Goal: Task Accomplishment & Management: Manage account settings

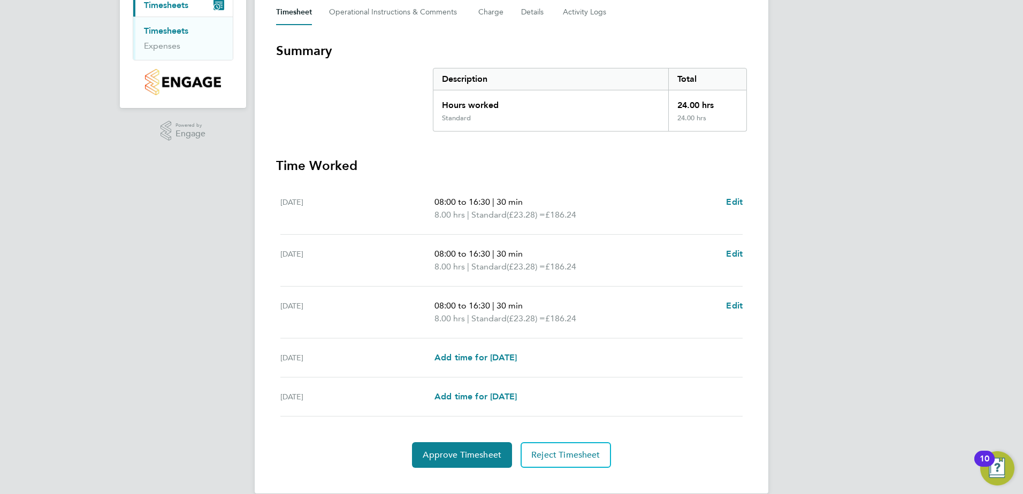
scroll to position [160, 0]
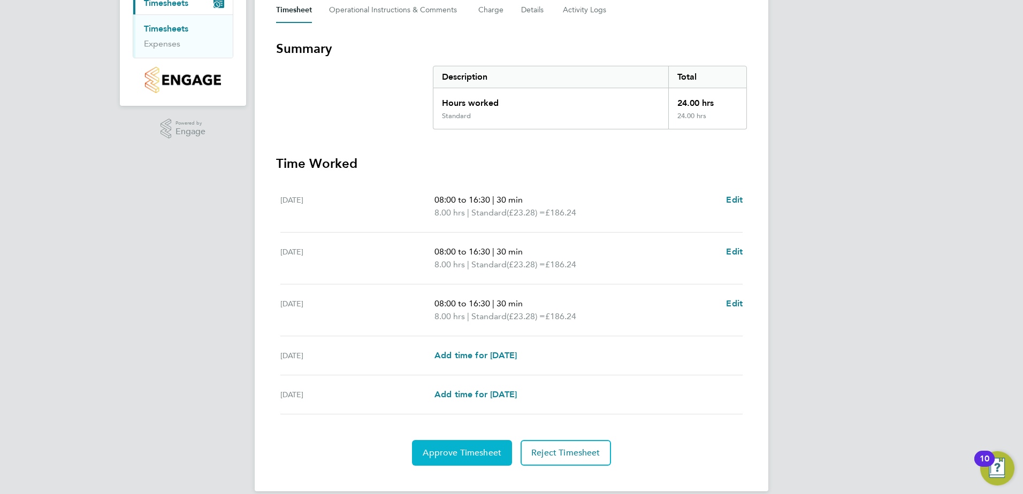
click at [476, 457] on span "Approve Timesheet" at bounding box center [462, 453] width 79 height 11
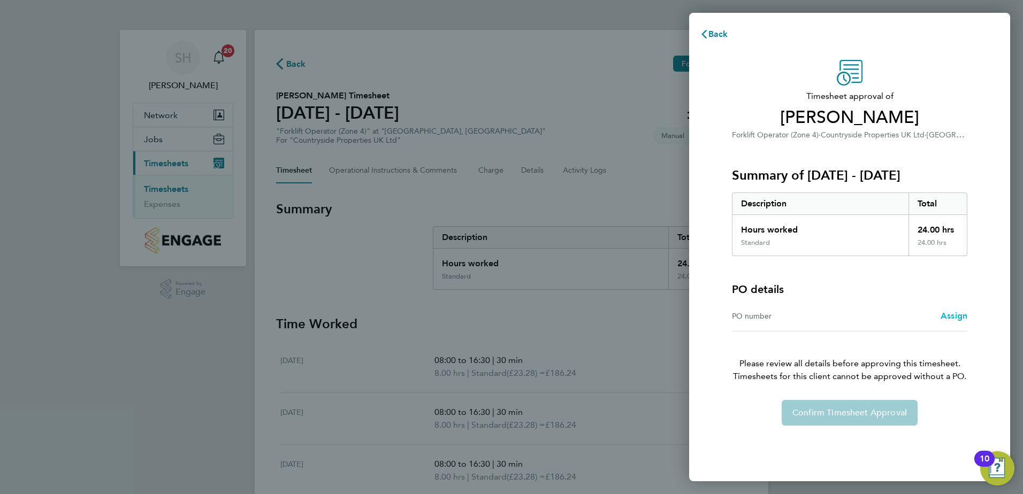
click at [951, 318] on span "Assign" at bounding box center [953, 316] width 27 height 10
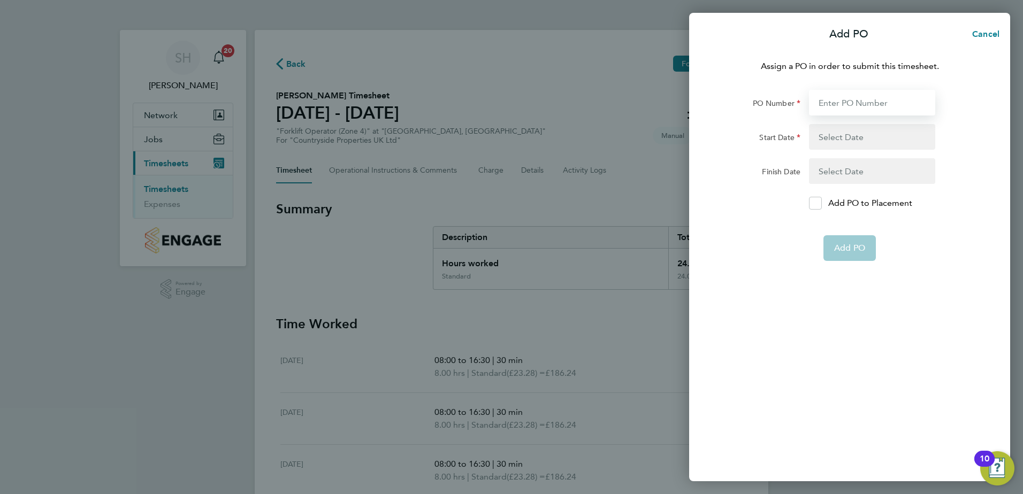
click at [830, 104] on input "PO Number" at bounding box center [872, 103] width 126 height 26
type input "M-BZ506-00078"
type input "30 Jun 25"
type input "31 Dec 25"
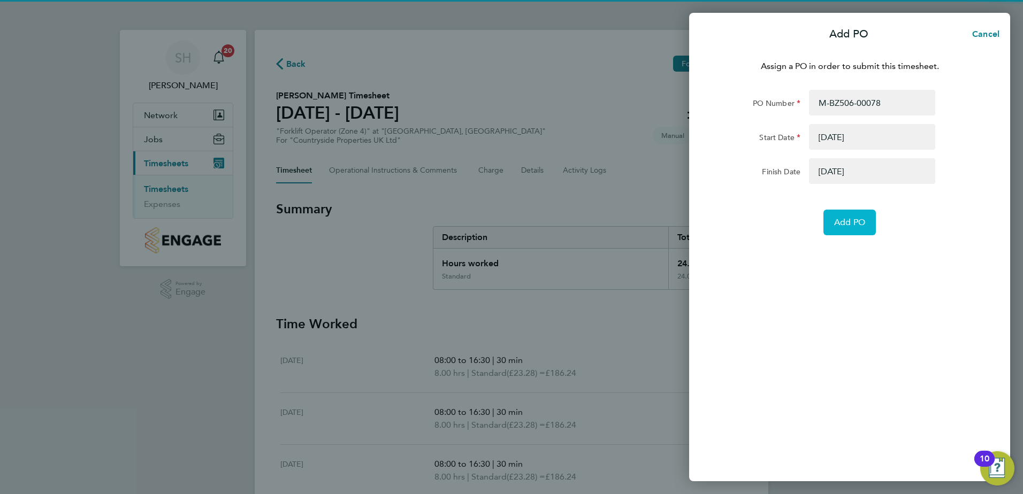
click at [847, 228] on button "Add PO" at bounding box center [849, 223] width 52 height 26
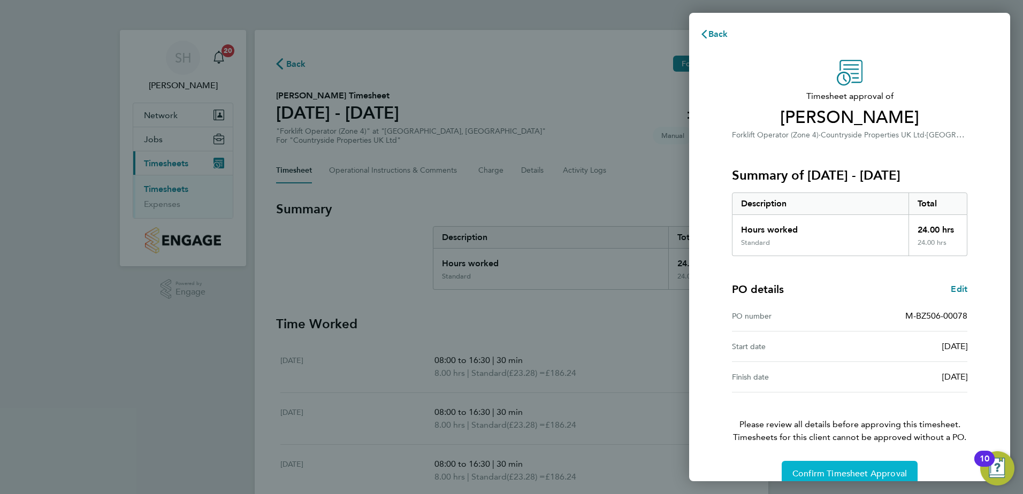
click at [823, 468] on button "Confirm Timesheet Approval" at bounding box center [850, 474] width 136 height 26
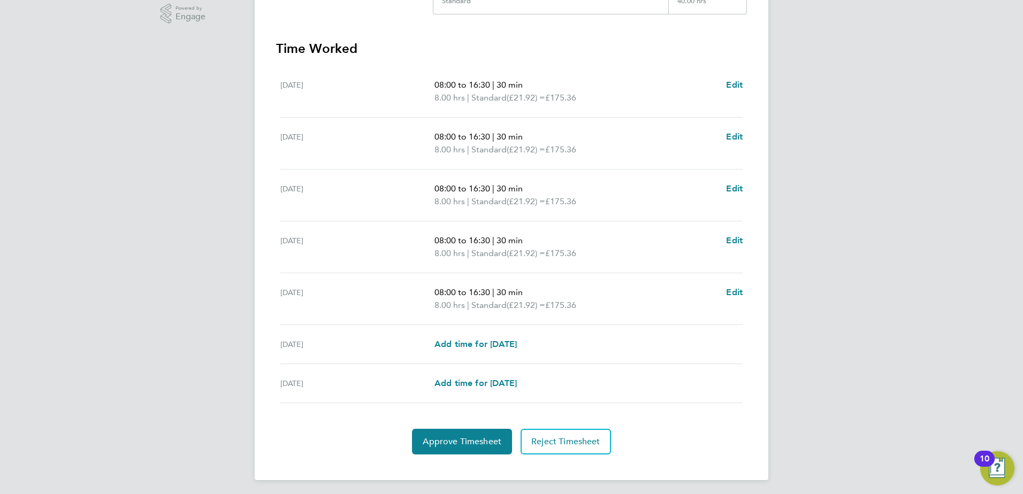
scroll to position [279, 0]
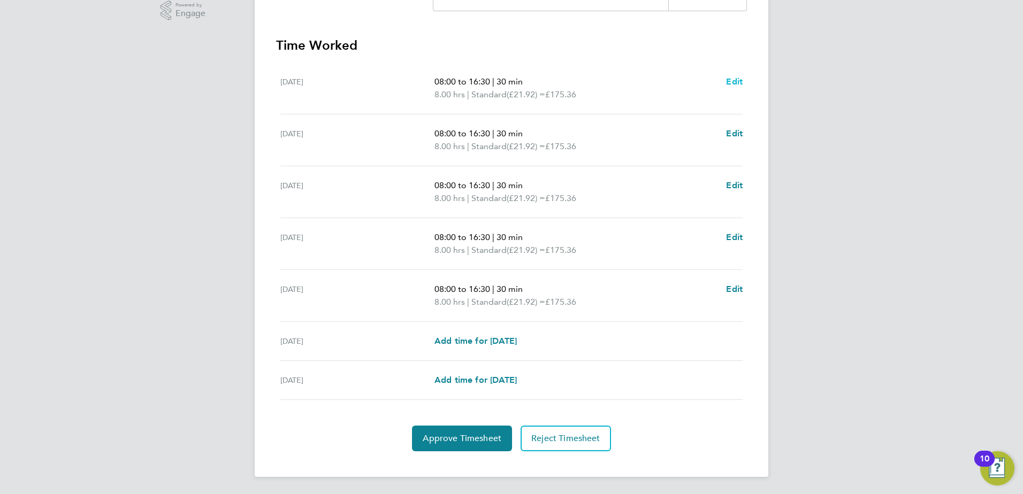
click at [734, 82] on span "Edit" at bounding box center [734, 81] width 17 height 10
select select "30"
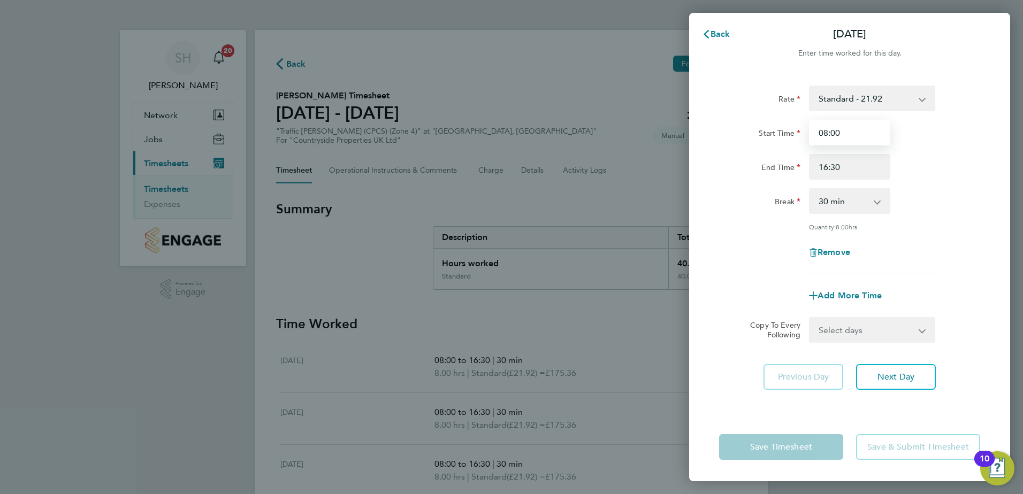
click at [836, 134] on input "08:00" at bounding box center [849, 133] width 81 height 26
type input "07:30"
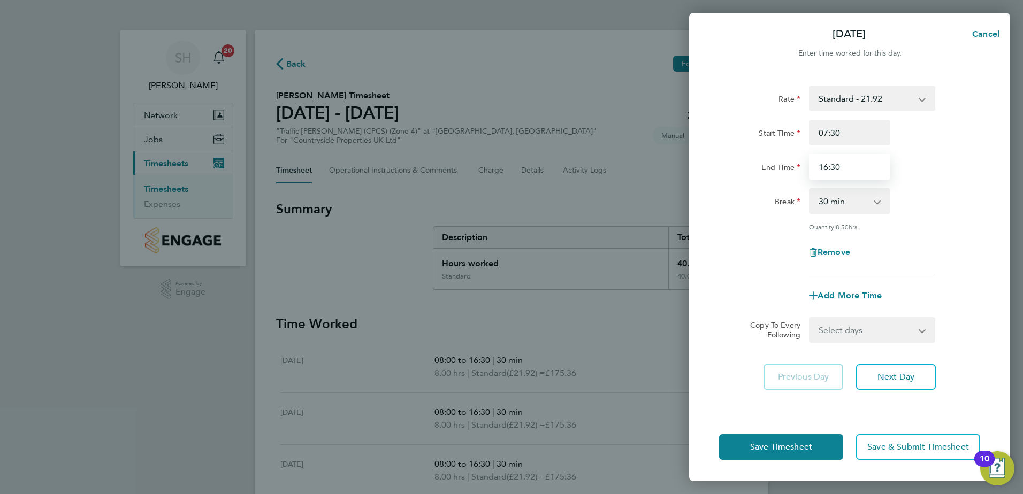
click at [829, 169] on input "16:30" at bounding box center [849, 167] width 81 height 26
type input "17:30"
click at [887, 381] on span "Next Day" at bounding box center [895, 377] width 37 height 11
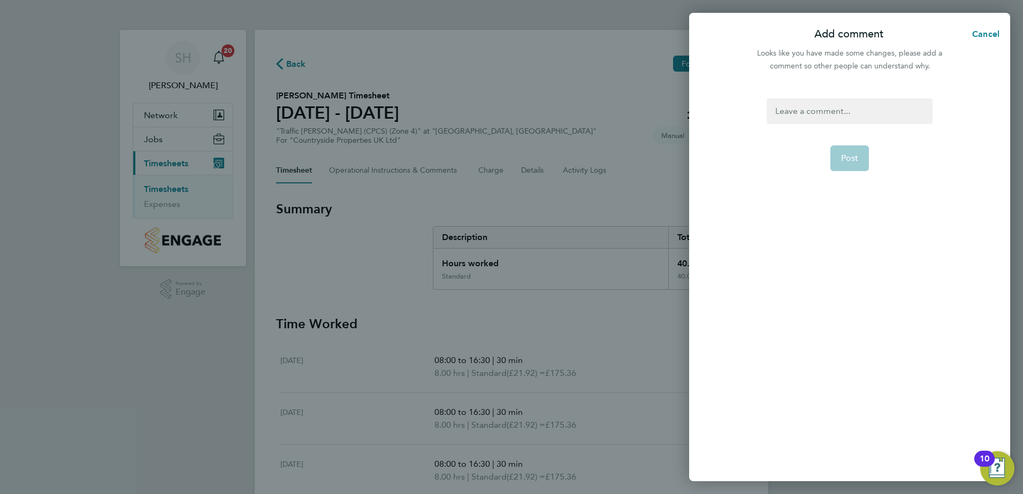
click at [782, 111] on div at bounding box center [849, 111] width 165 height 26
click at [854, 159] on span "Post" at bounding box center [850, 158] width 18 height 11
select select "30"
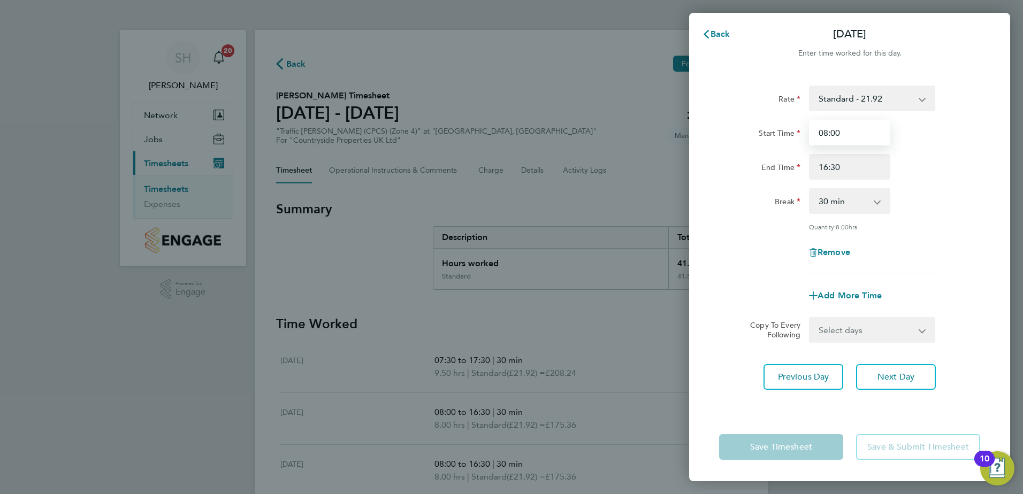
click at [827, 136] on input "08:00" at bounding box center [849, 133] width 81 height 26
type input "07:30"
click at [827, 170] on input "16:30" at bounding box center [849, 167] width 81 height 26
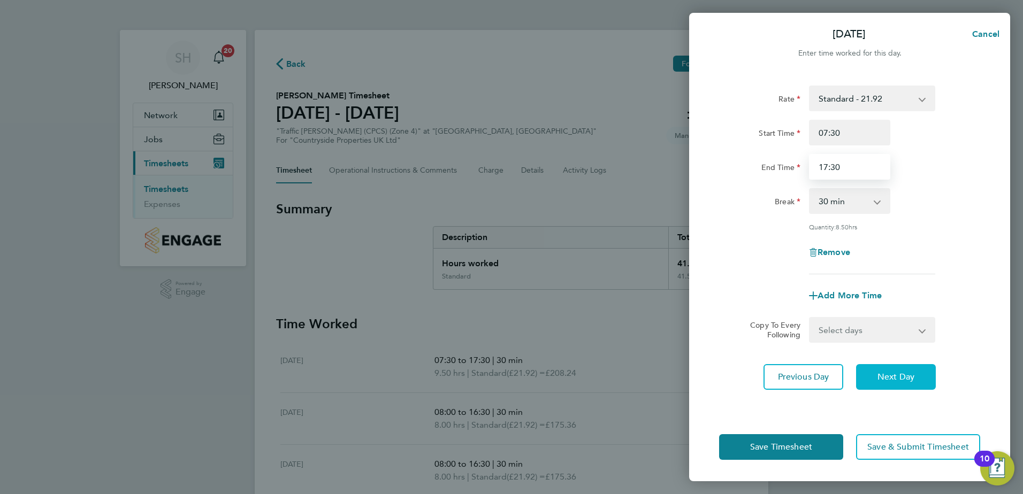
type input "17:30"
click at [885, 381] on button "Next Day" at bounding box center [896, 377] width 80 height 26
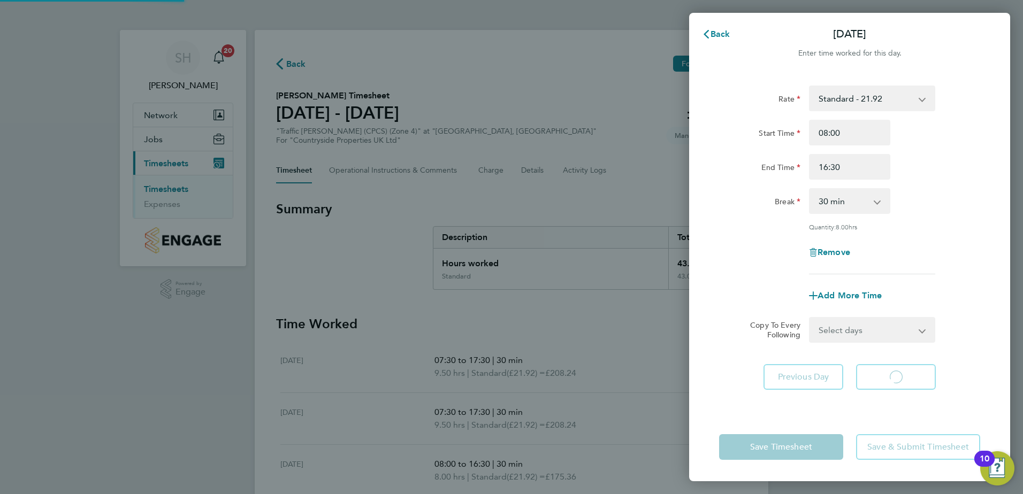
select select "30"
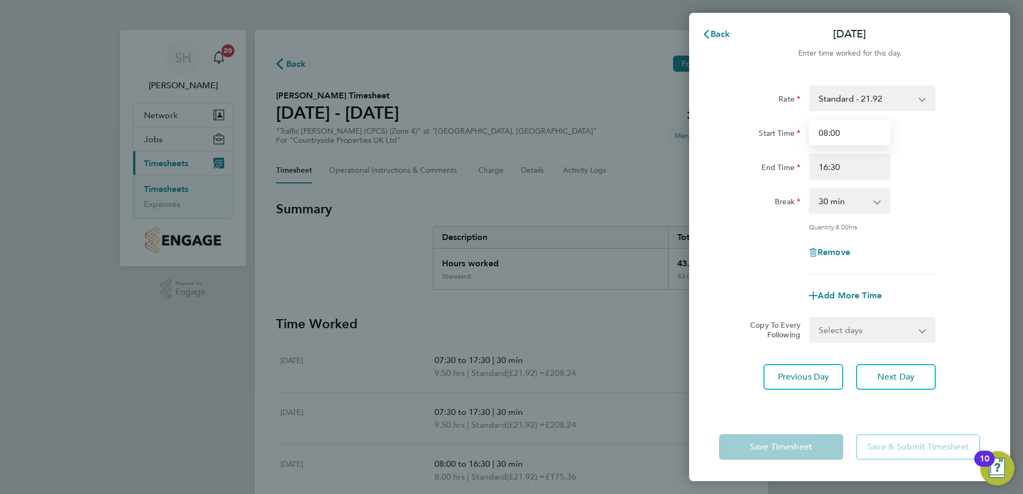
click at [834, 134] on input "08:00" at bounding box center [849, 133] width 81 height 26
type input "07:30"
click at [827, 166] on input "16:30" at bounding box center [849, 167] width 81 height 26
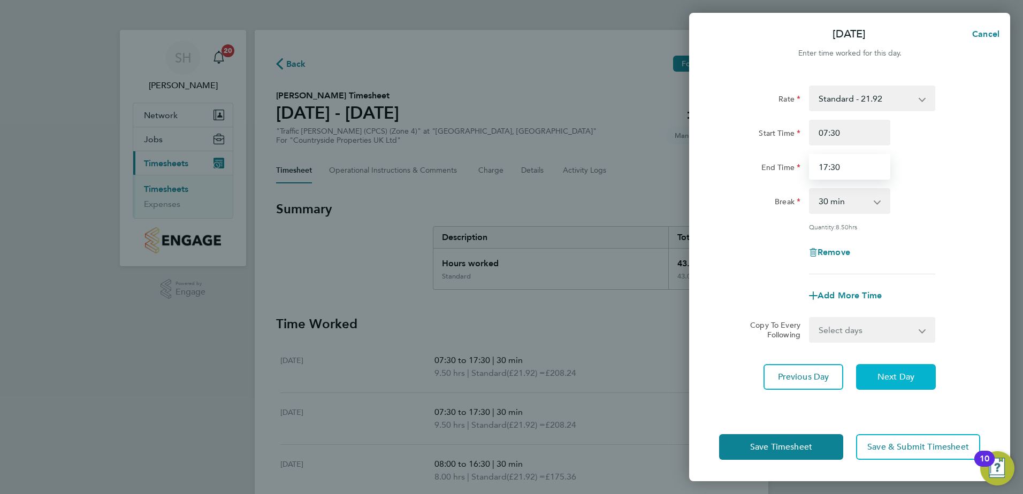
type input "17:30"
click at [889, 377] on span "Next Day" at bounding box center [895, 377] width 37 height 11
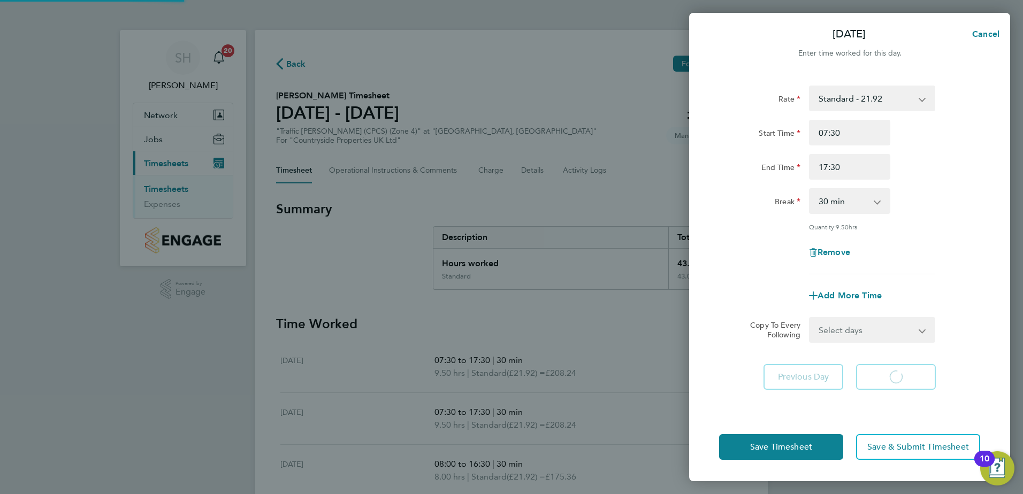
select select "30"
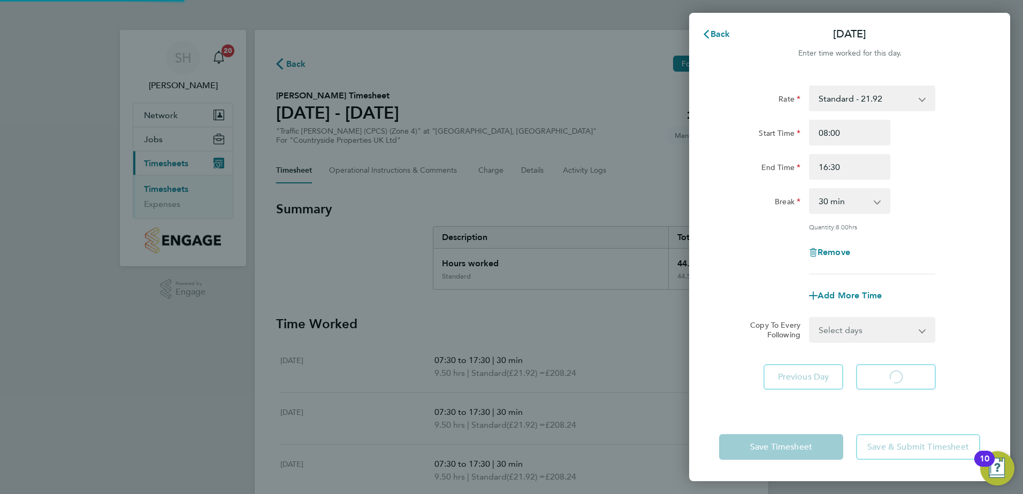
select select "30"
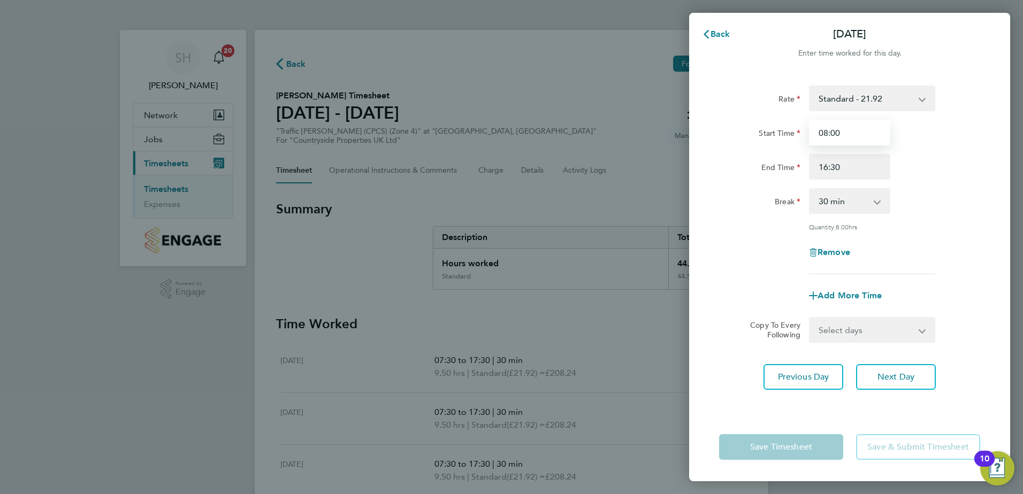
click at [835, 130] on input "08:00" at bounding box center [849, 133] width 81 height 26
type input "07:30"
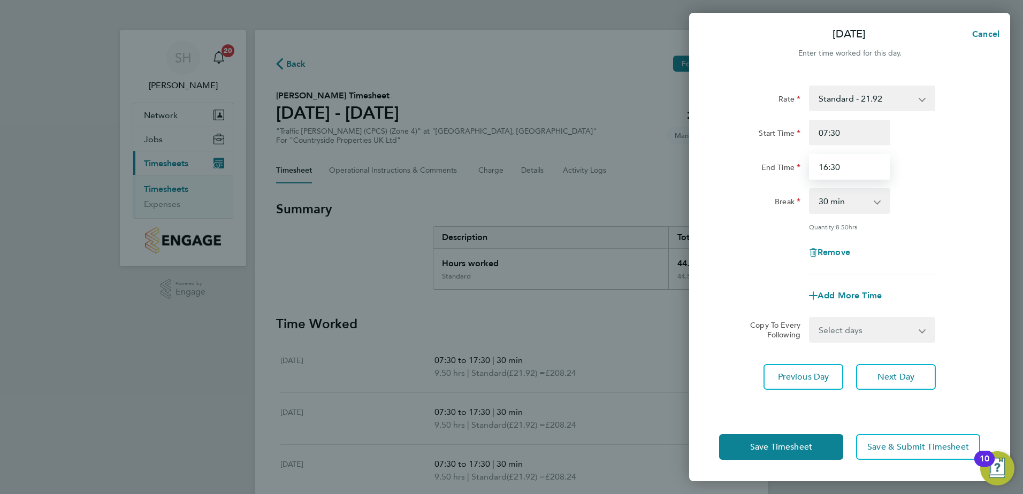
click at [829, 169] on input "16:30" at bounding box center [849, 167] width 81 height 26
type input "17:30"
click at [890, 377] on span "Next Day" at bounding box center [895, 377] width 37 height 11
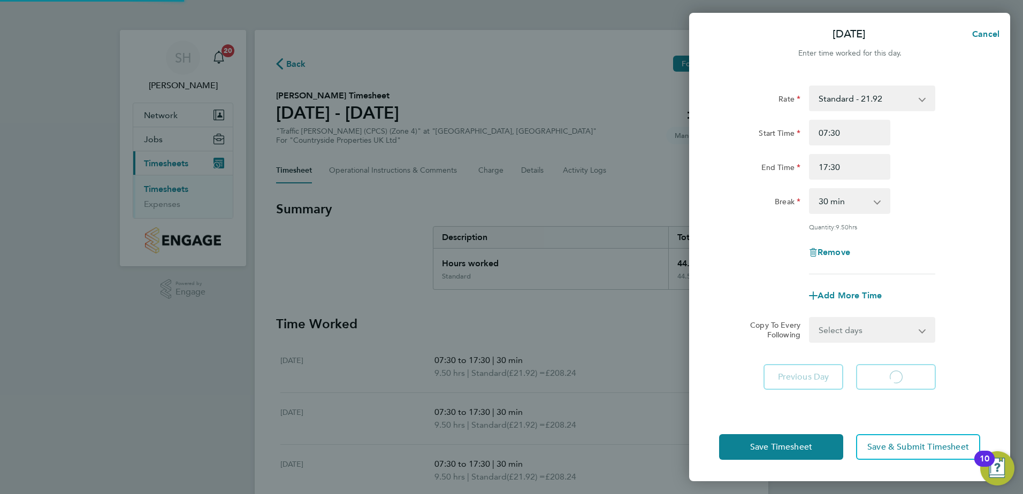
select select "30"
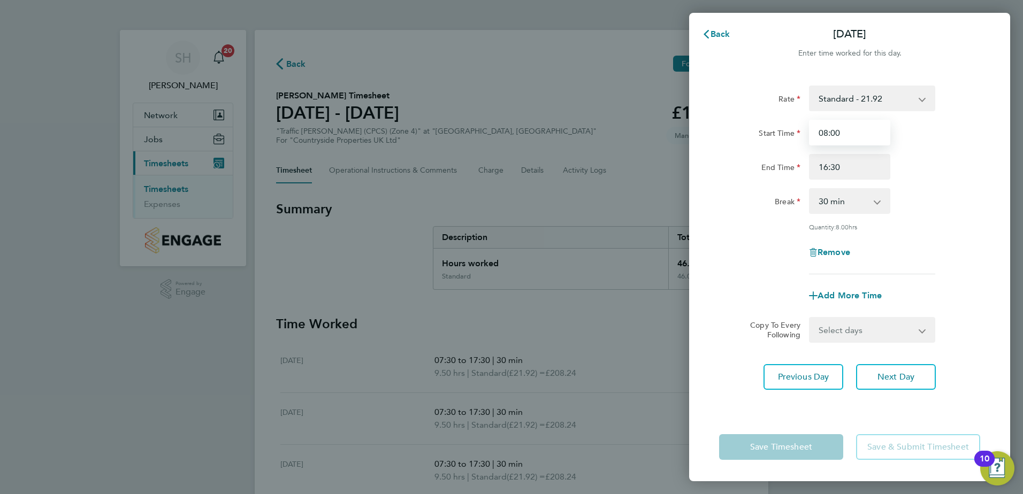
click at [833, 133] on input "08:00" at bounding box center [849, 133] width 81 height 26
type input "07:30"
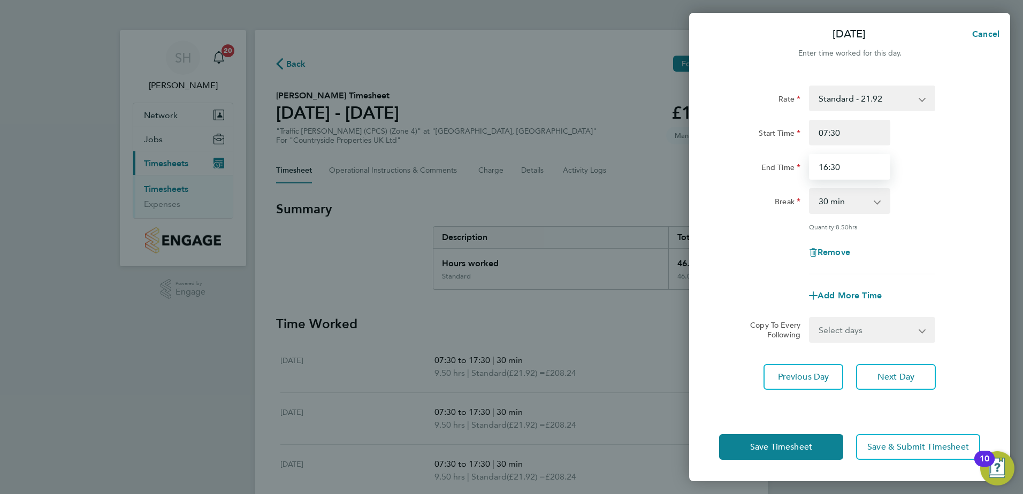
click at [828, 167] on input "16:30" at bounding box center [849, 167] width 81 height 26
type input "17:30"
click at [787, 448] on span "Save Timesheet" at bounding box center [781, 447] width 62 height 11
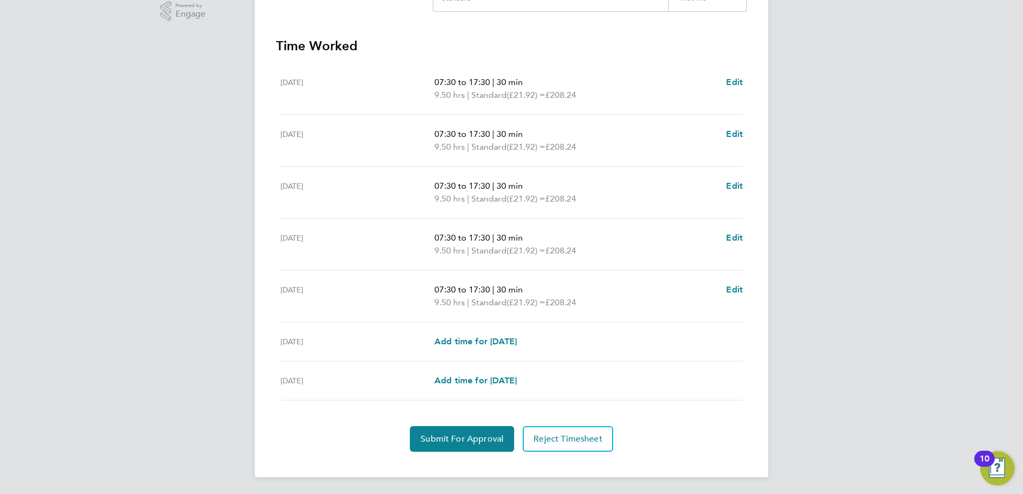
scroll to position [279, 0]
click at [455, 440] on span "Submit For Approval" at bounding box center [461, 438] width 83 height 11
click at [471, 439] on span "Approve Timesheet" at bounding box center [462, 438] width 79 height 11
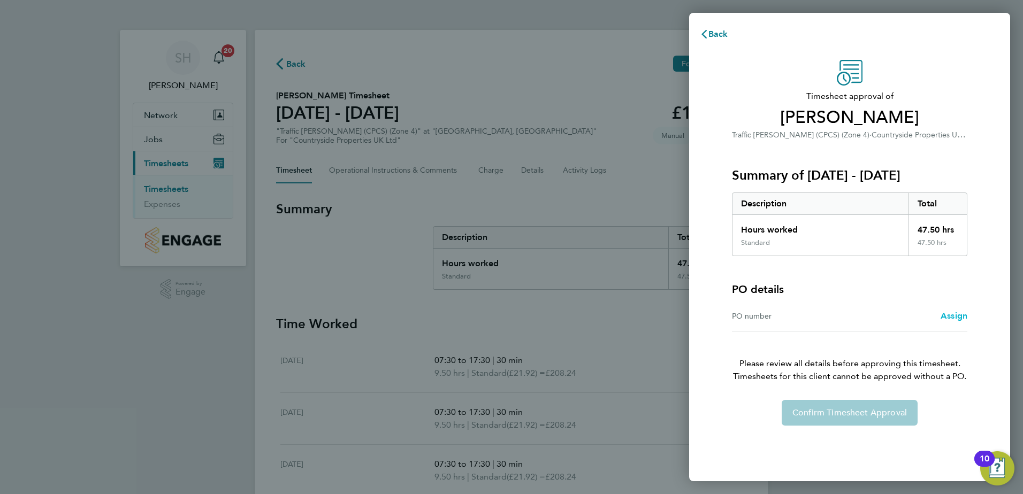
click at [952, 317] on span "Assign" at bounding box center [953, 316] width 27 height 10
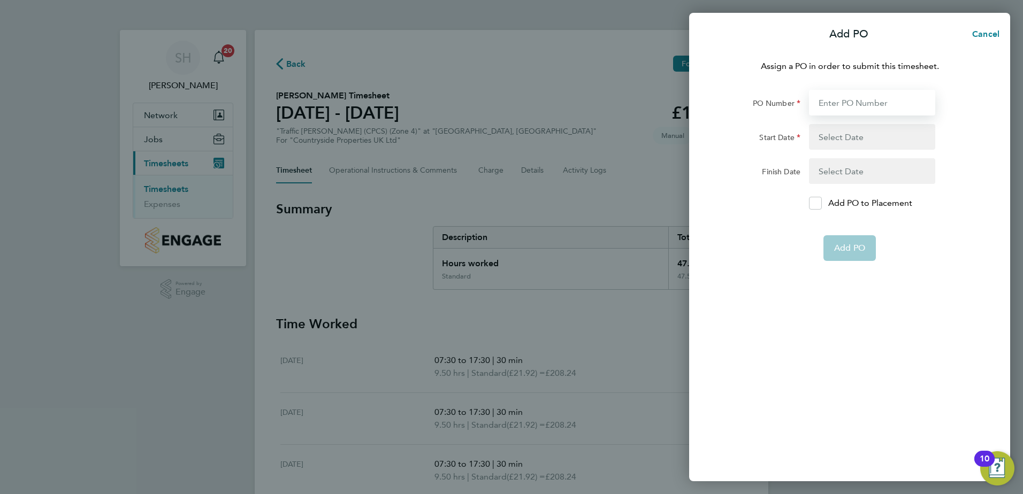
click at [840, 100] on input "PO Number" at bounding box center [872, 103] width 126 height 26
type input "M-BZ506-00078"
type input "30 Jun 25"
type input "31 Dec 25"
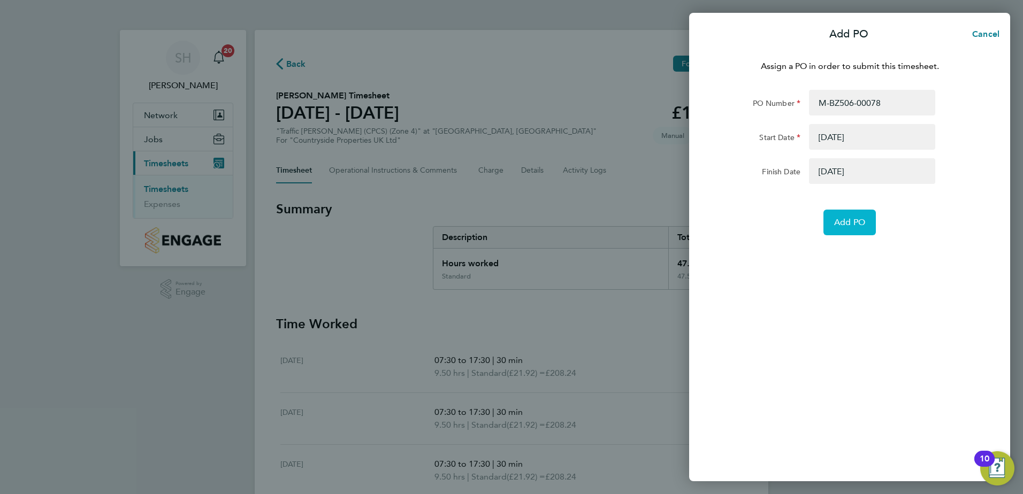
click at [844, 227] on span "Add PO" at bounding box center [849, 222] width 31 height 11
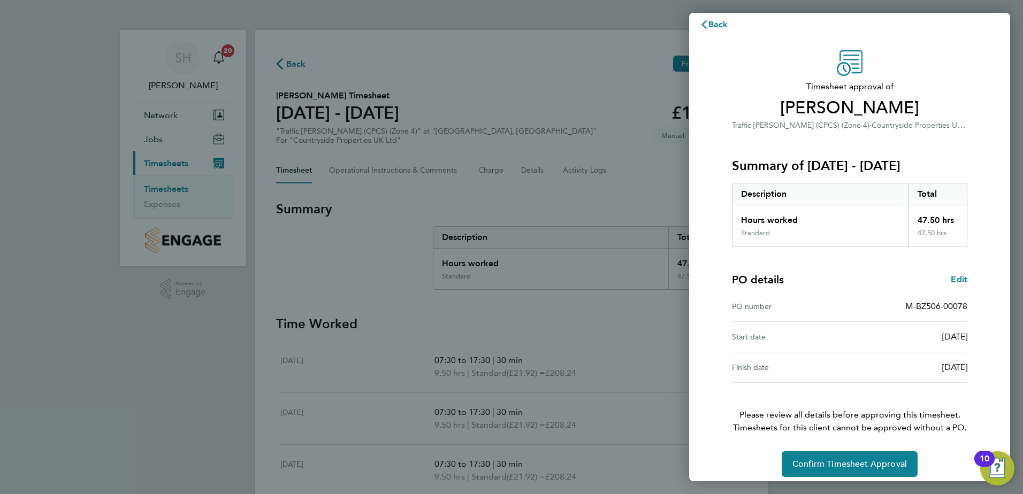
scroll to position [18, 0]
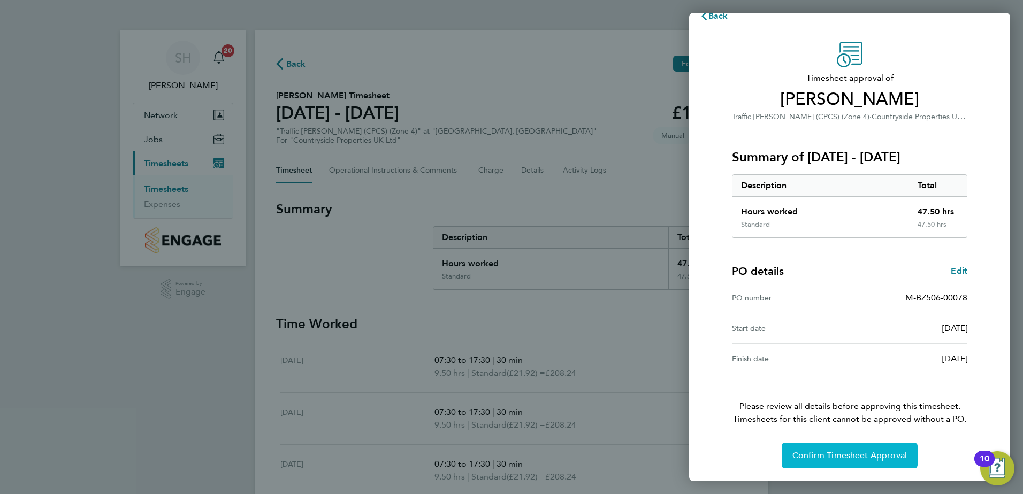
click at [851, 458] on span "Confirm Timesheet Approval" at bounding box center [849, 455] width 114 height 11
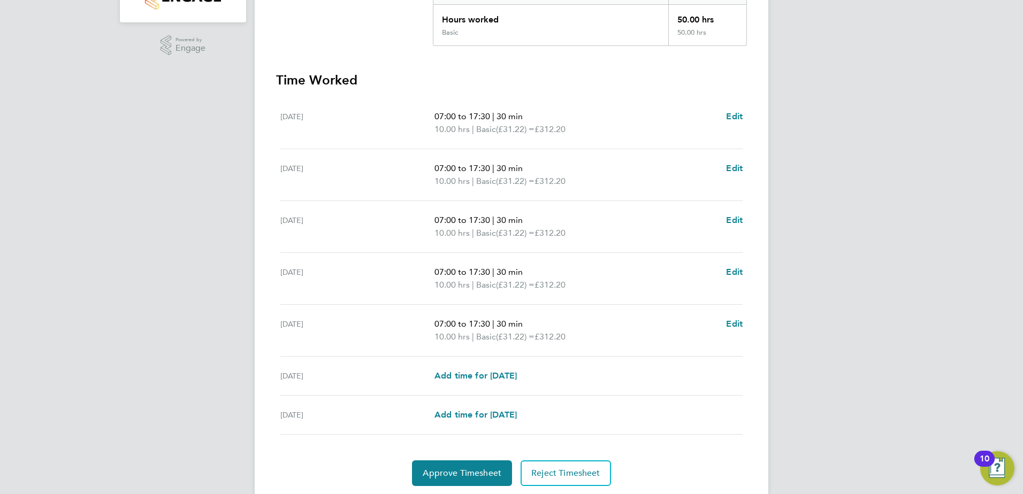
scroll to position [279, 0]
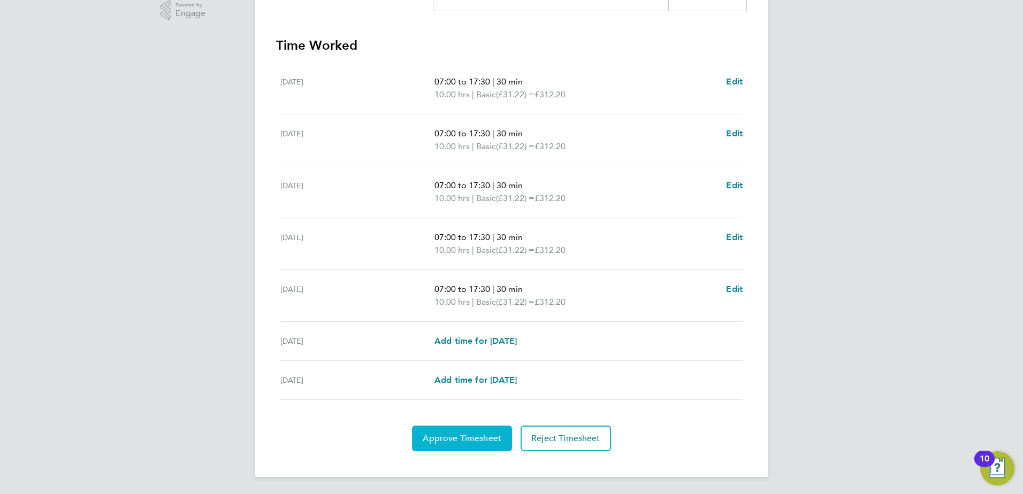
click at [458, 440] on span "Approve Timesheet" at bounding box center [462, 438] width 79 height 11
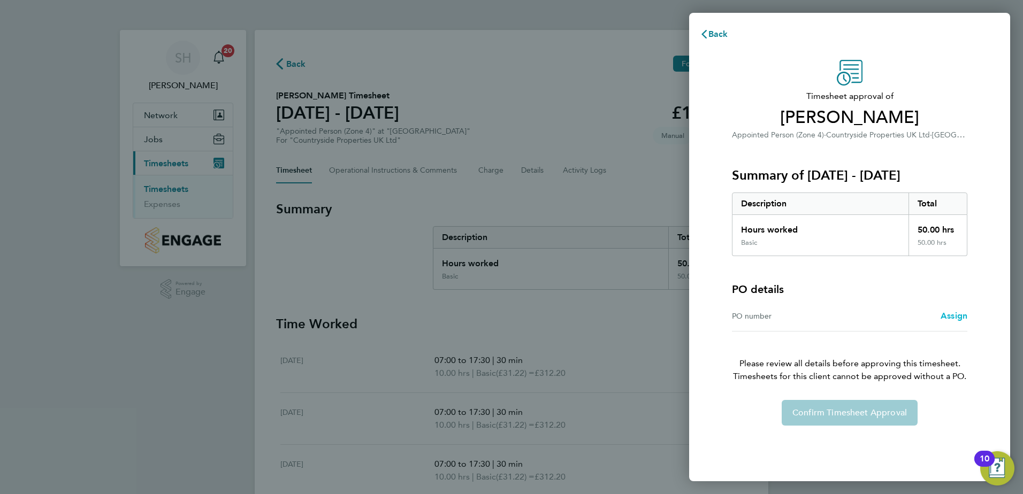
click at [955, 313] on span "Assign" at bounding box center [953, 316] width 27 height 10
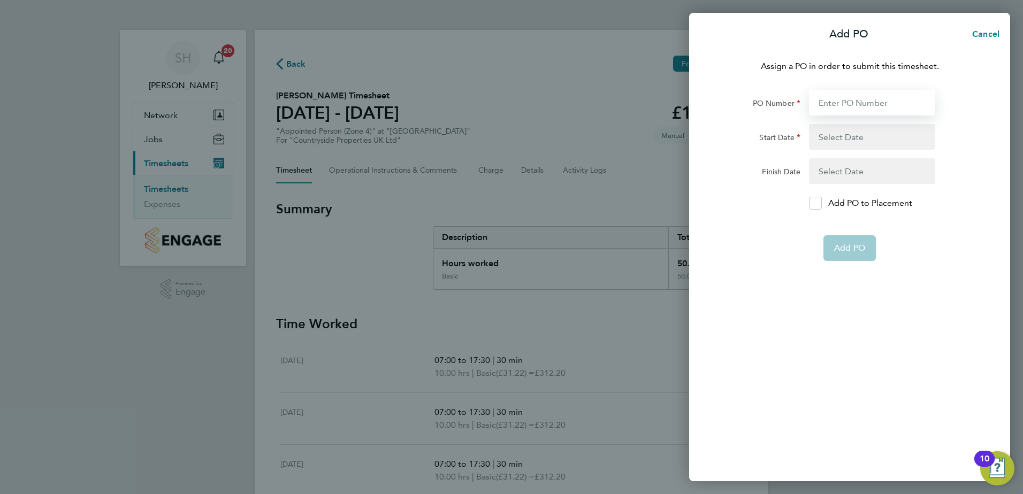
click at [834, 103] on input "PO Number" at bounding box center [872, 103] width 126 height 26
type input "M-BZ506-00078"
type input "[DATE]"
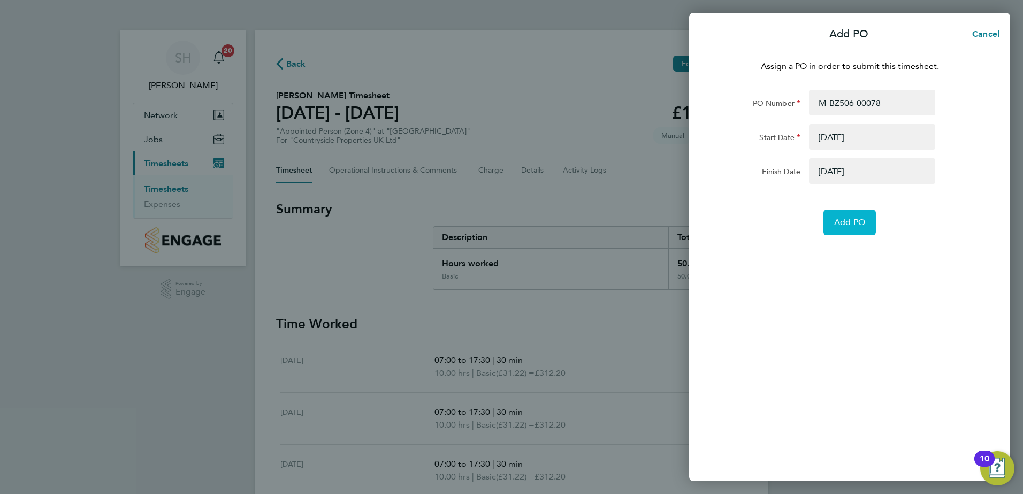
click at [851, 227] on span "Add PO" at bounding box center [849, 222] width 31 height 11
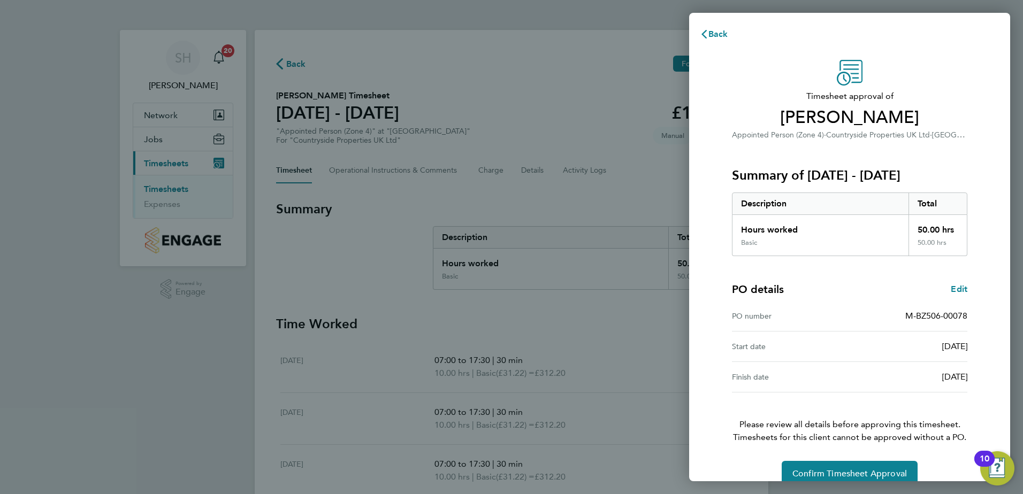
scroll to position [18, 0]
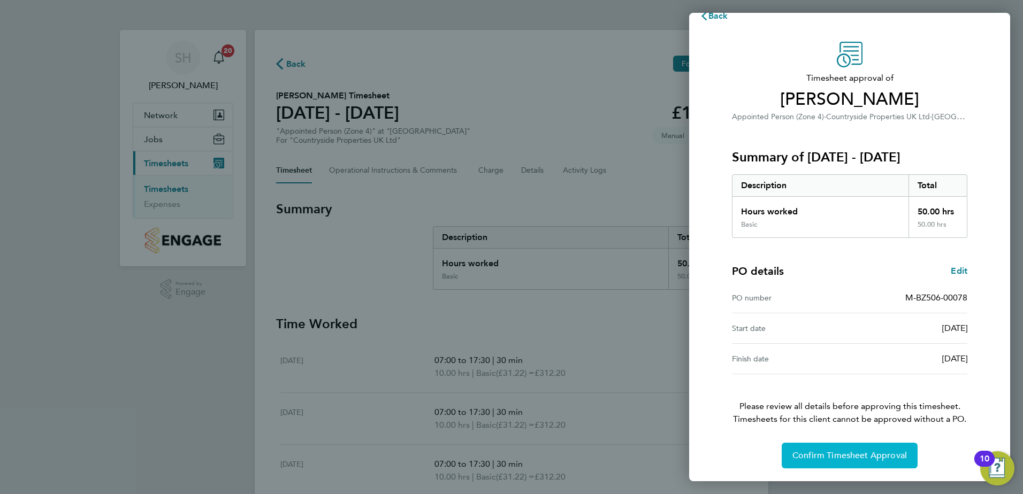
click at [830, 455] on span "Confirm Timesheet Approval" at bounding box center [849, 455] width 114 height 11
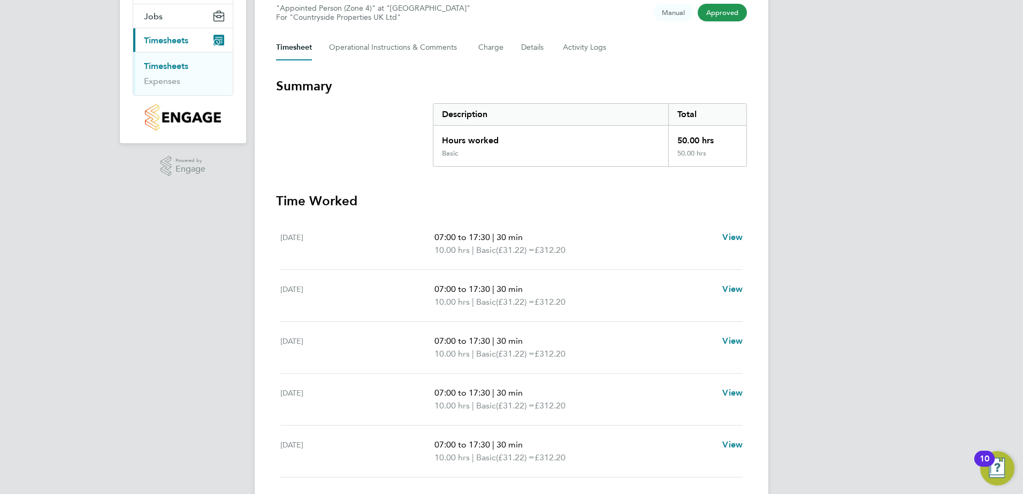
scroll to position [160, 0]
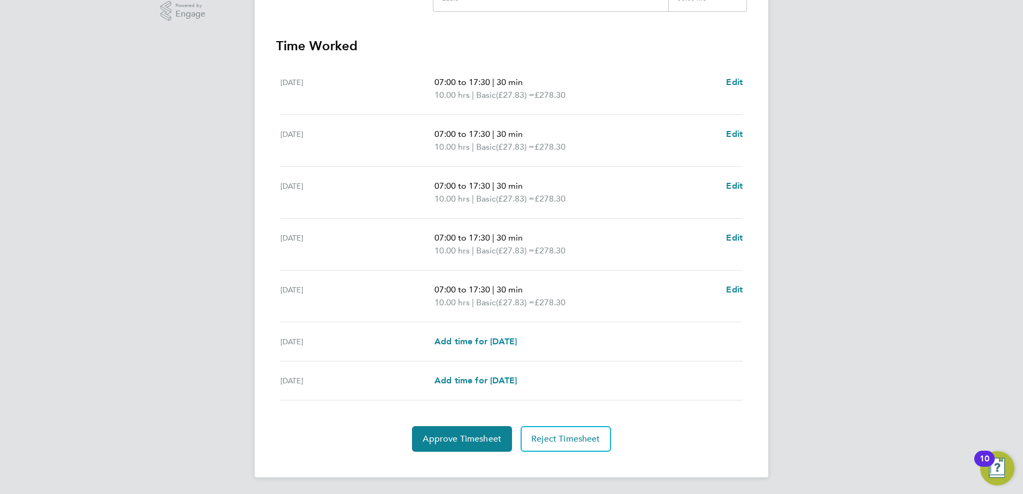
scroll to position [279, 0]
click at [445, 440] on span "Approve Timesheet" at bounding box center [462, 438] width 79 height 11
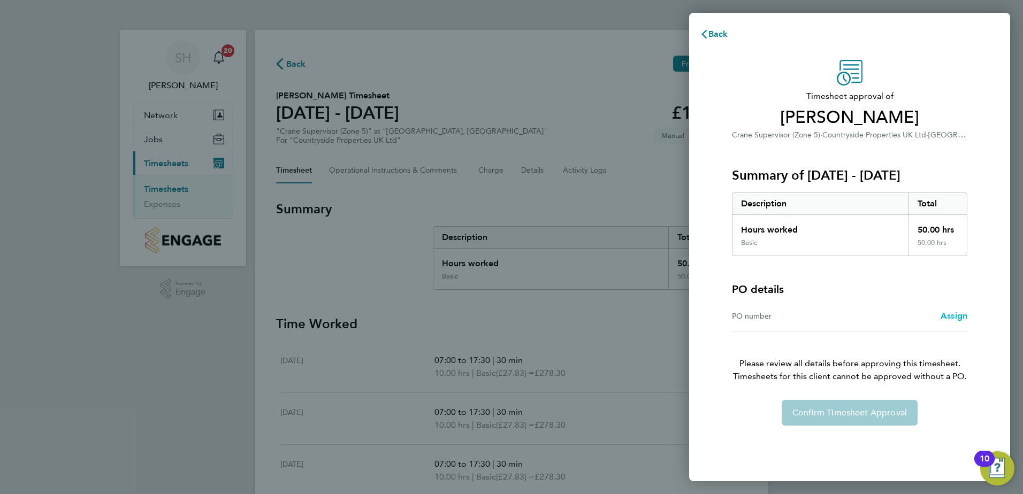
click at [954, 315] on span "Assign" at bounding box center [953, 316] width 27 height 10
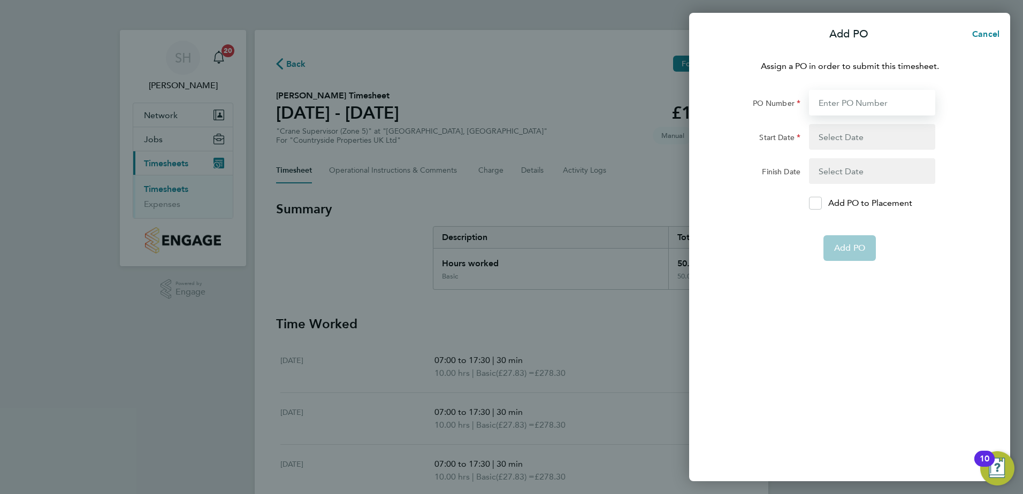
click at [829, 101] on input "PO Number" at bounding box center [872, 103] width 126 height 26
type input "M-BZ506-00078"
type input "[DATE]"
click at [846, 249] on div "Assign a PO in order to submit this timesheet. PO Number M-BZ506-00078 Start Da…" at bounding box center [849, 264] width 321 height 434
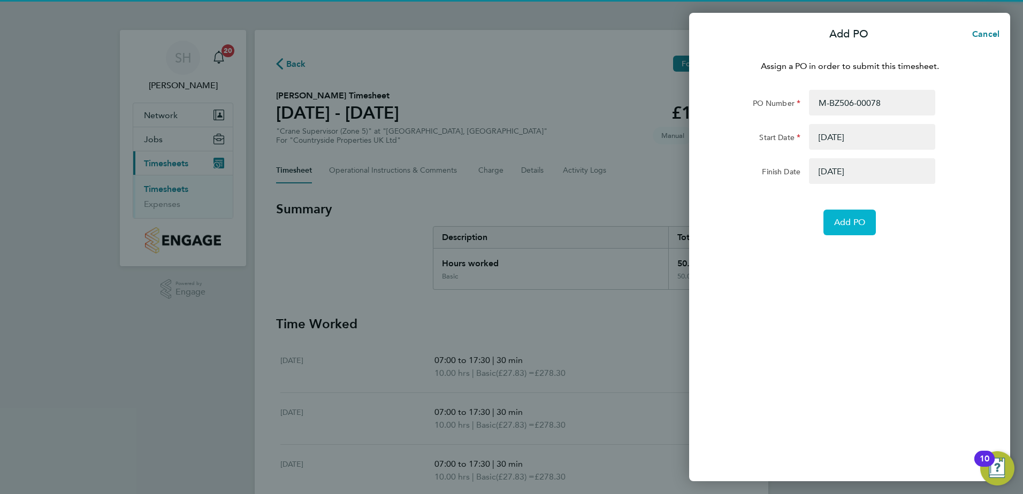
click at [839, 227] on span "Add PO" at bounding box center [849, 222] width 31 height 11
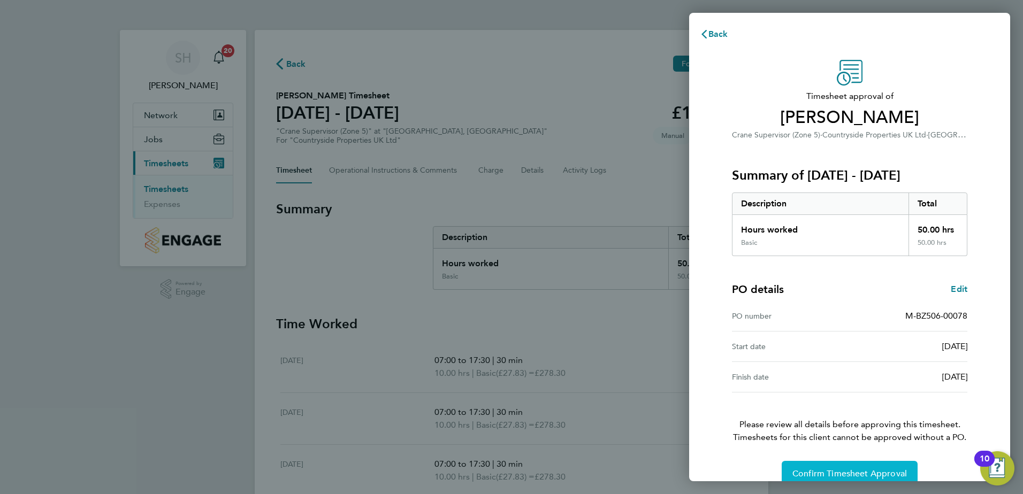
click at [824, 468] on button "Confirm Timesheet Approval" at bounding box center [850, 474] width 136 height 26
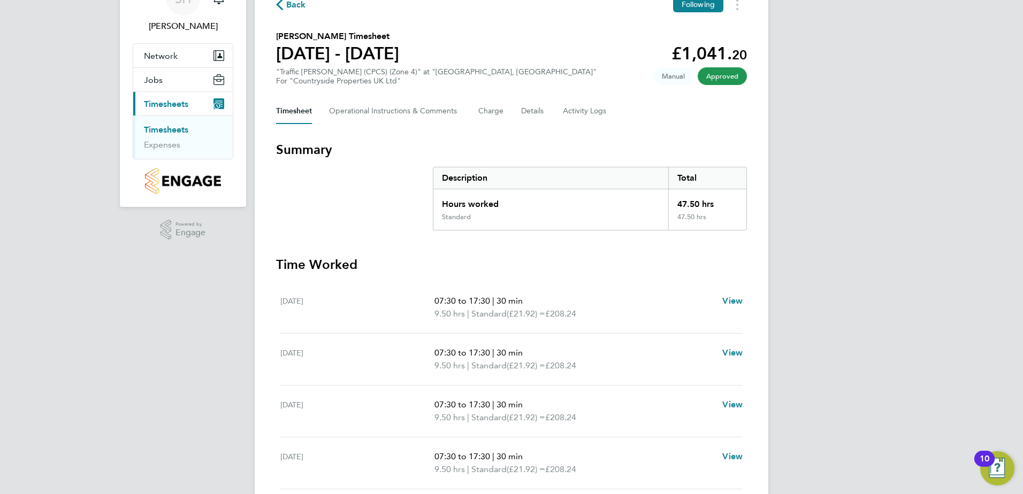
scroll to position [53, 0]
